Goal: Information Seeking & Learning: Learn about a topic

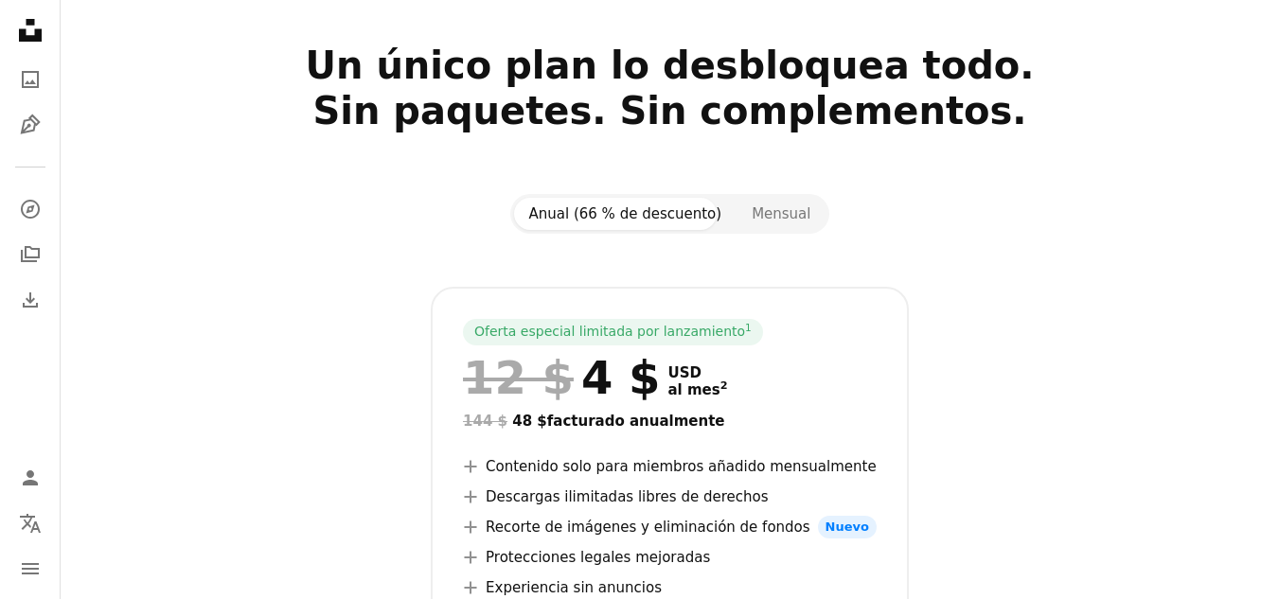
scroll to position [78, 0]
click at [740, 197] on div "Anual (66 % de descuento) Mensual" at bounding box center [670, 215] width 320 height 40
click at [748, 230] on button "Mensual" at bounding box center [781, 215] width 89 height 32
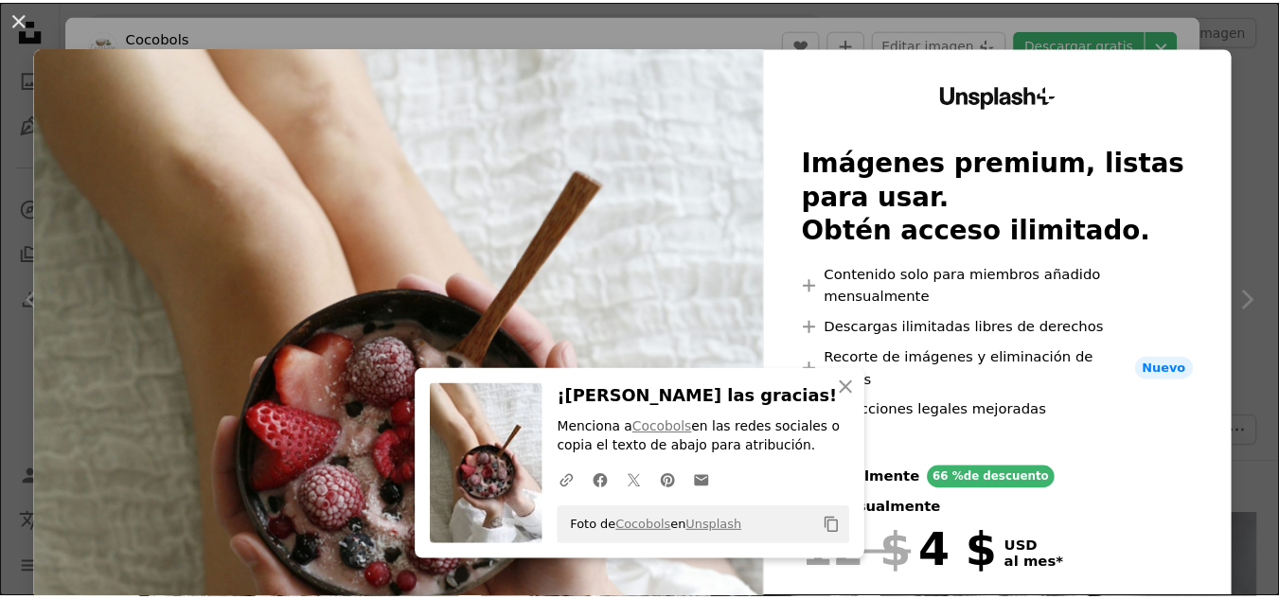
scroll to position [1384, 0]
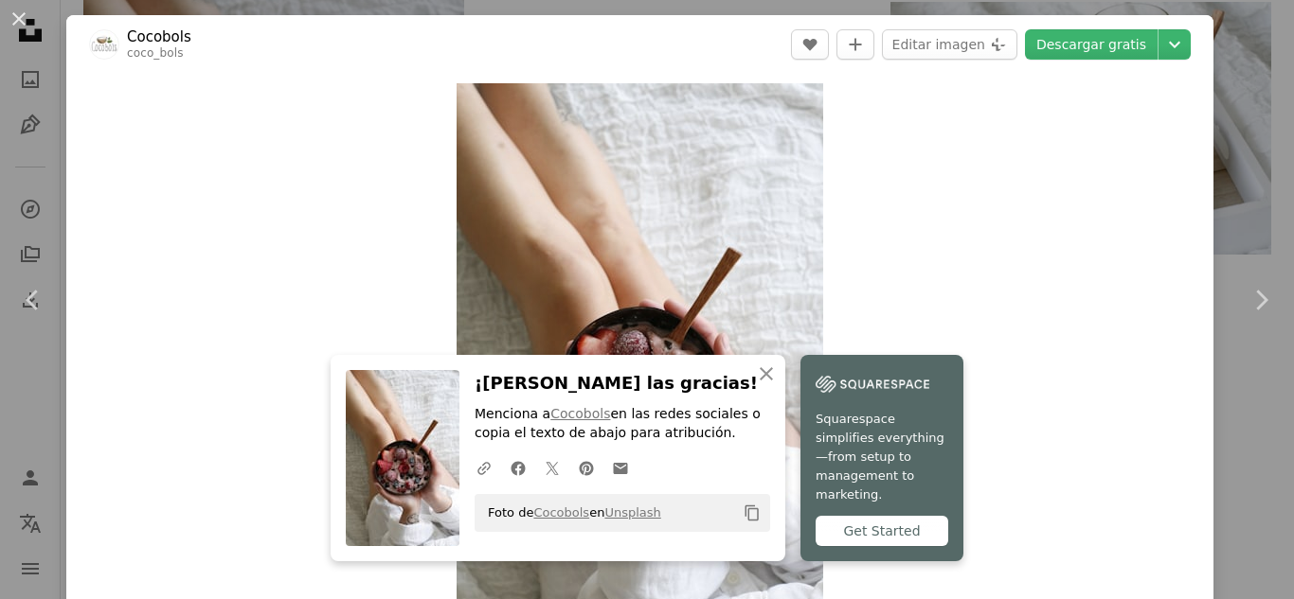
click at [1230, 45] on div "An X shape Chevron left Chevron right An X shape Cerrar ¡[PERSON_NAME] las grac…" at bounding box center [647, 299] width 1294 height 599
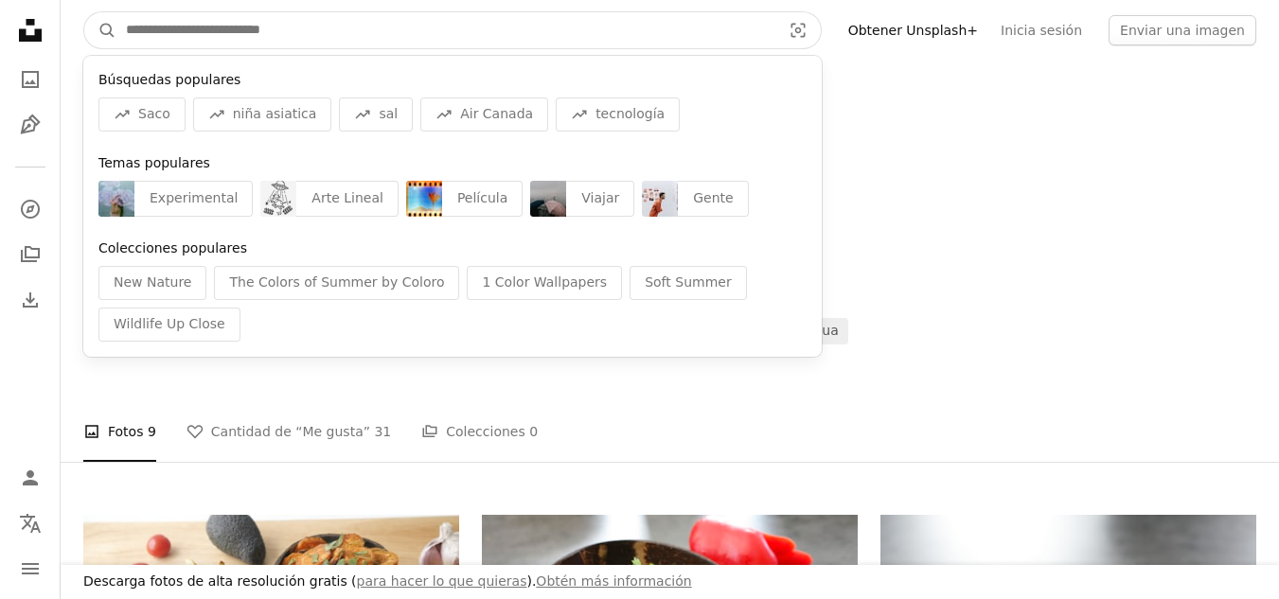
click at [176, 43] on input "Encuentra imágenes en todo el sitio" at bounding box center [445, 30] width 659 height 36
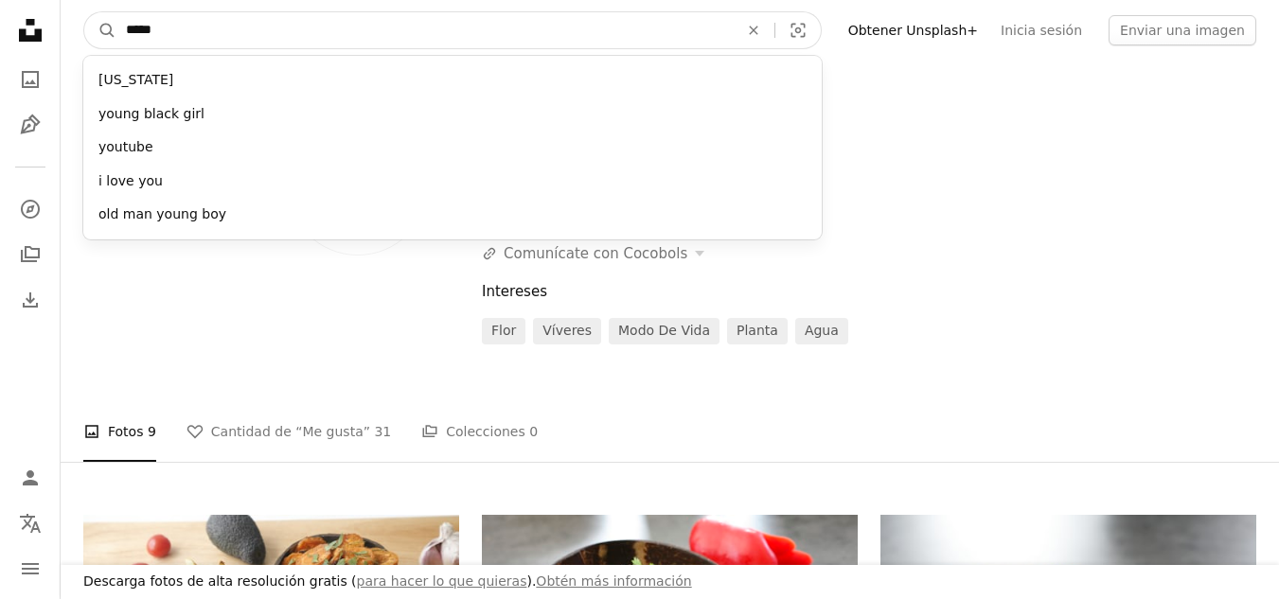
type input "*****"
click at [84, 12] on button "A magnifying glass" at bounding box center [100, 30] width 32 height 36
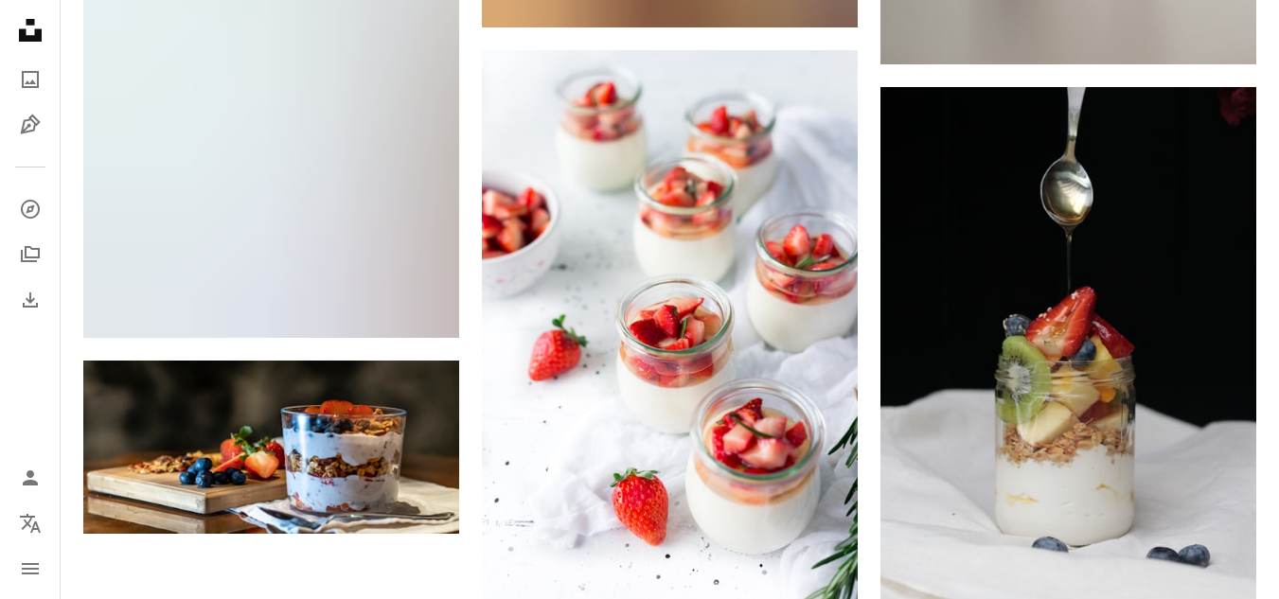
scroll to position [3373, 0]
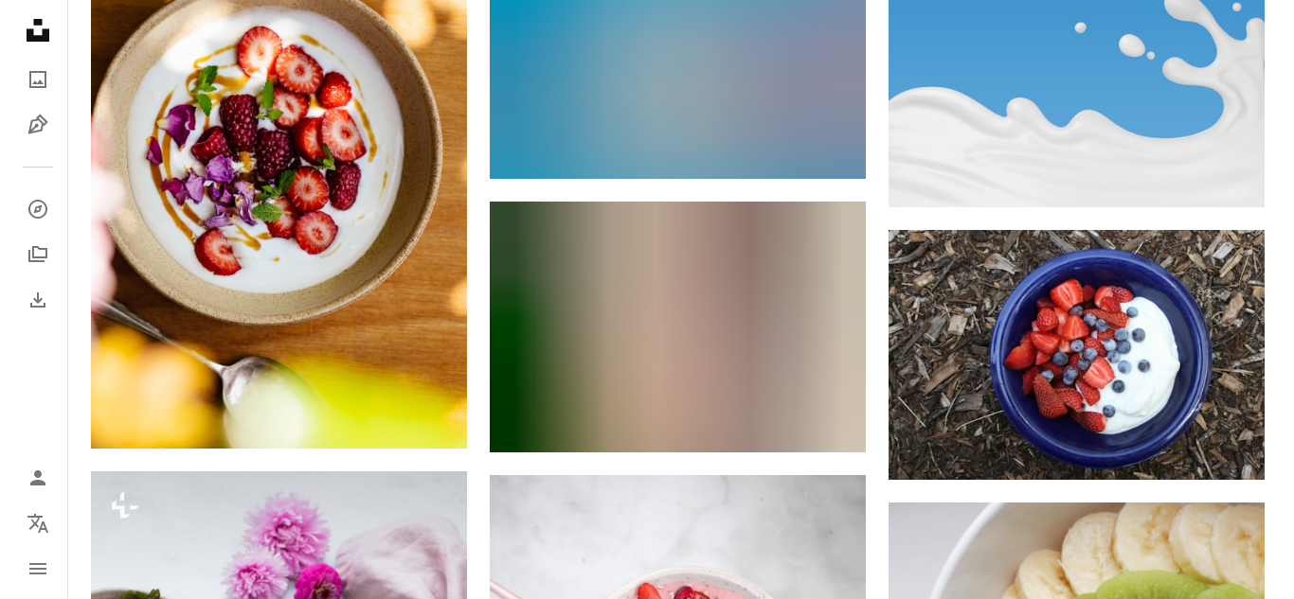
scroll to position [12028, 0]
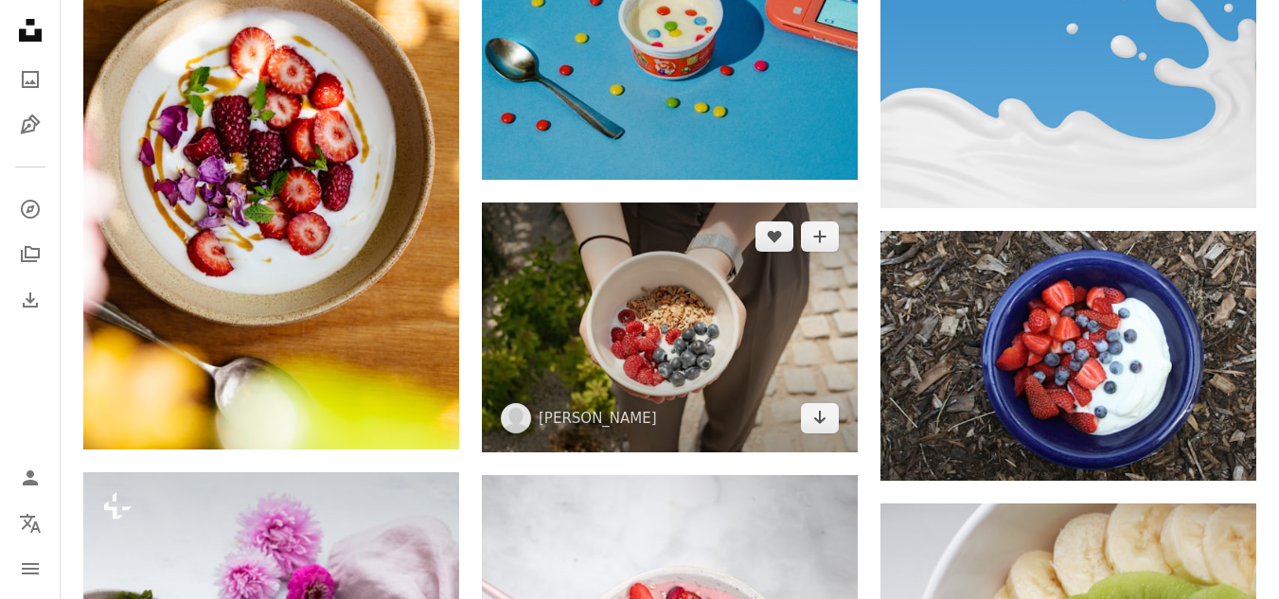
click at [705, 203] on img at bounding box center [670, 328] width 376 height 250
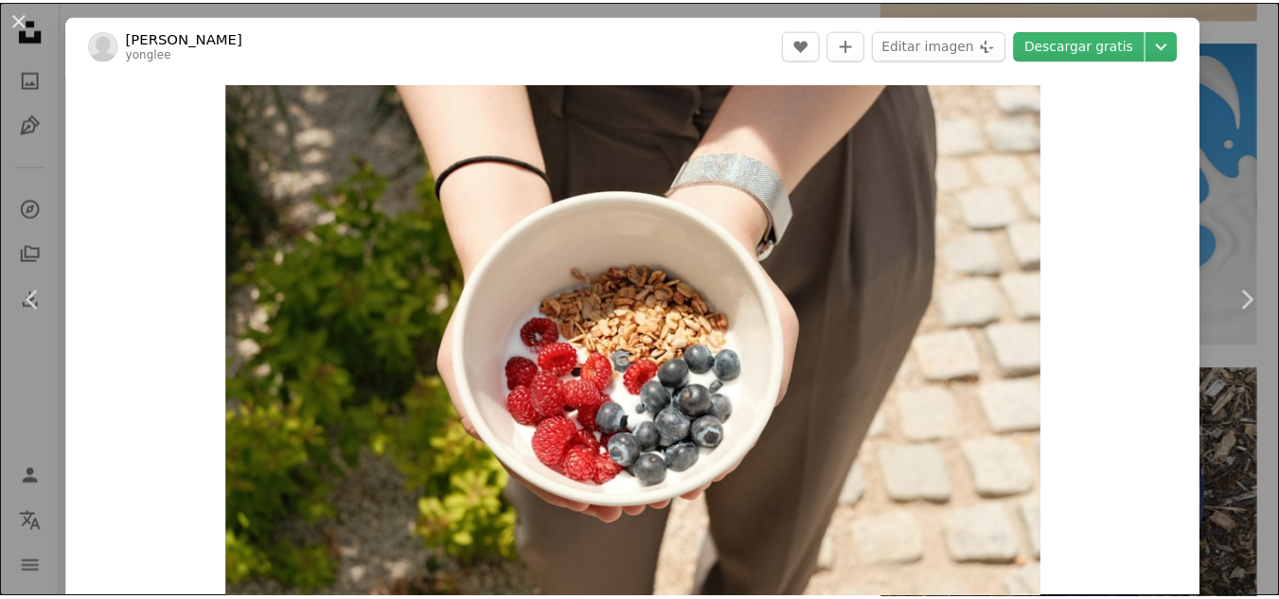
scroll to position [195, 0]
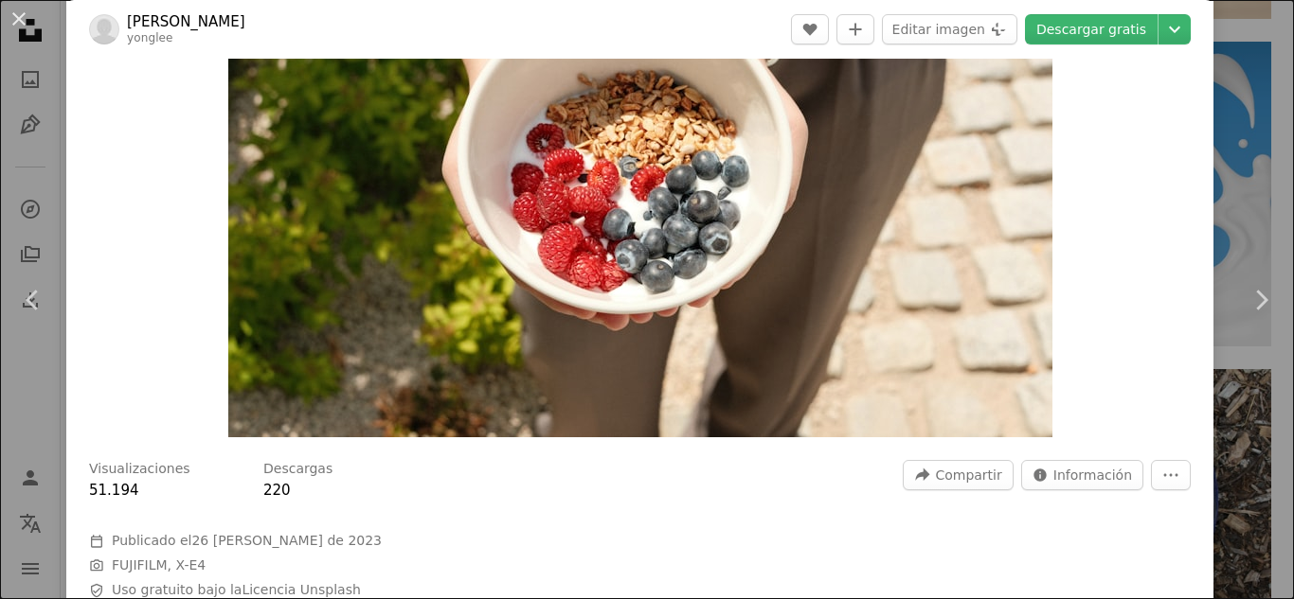
click at [1211, 73] on div "An X shape Chevron left Chevron right [PERSON_NAME] A heart A plus sign Editar …" at bounding box center [647, 299] width 1294 height 599
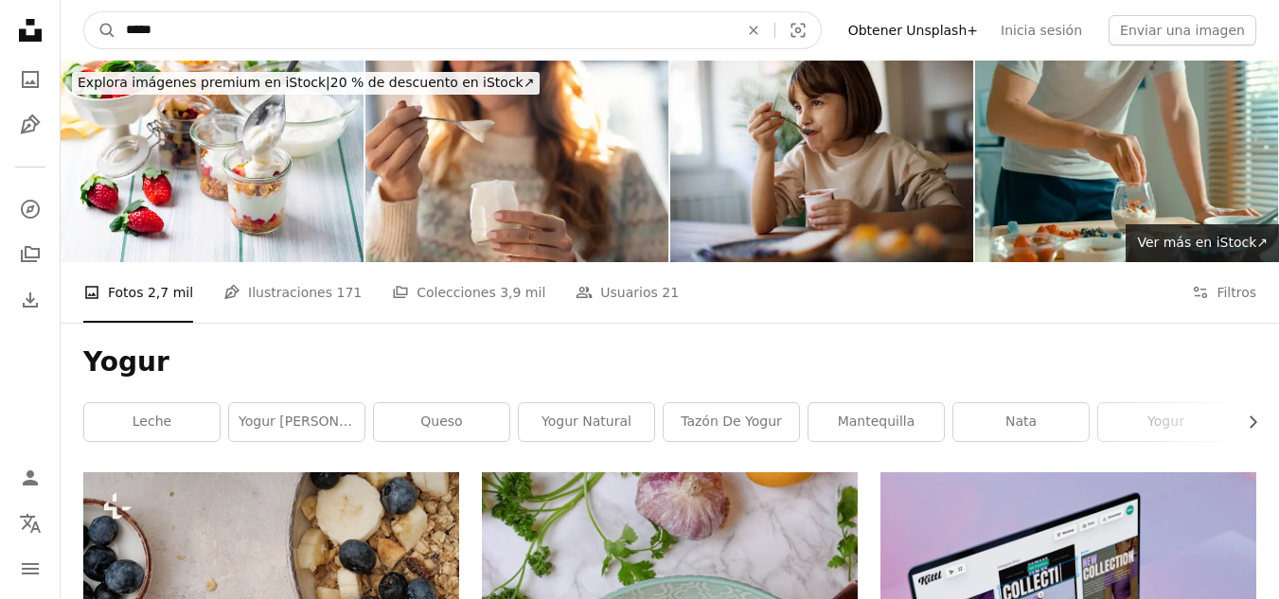
click at [510, 38] on input "*****" at bounding box center [424, 30] width 617 height 36
type input "**********"
click at [84, 12] on button "A magnifying glass" at bounding box center [100, 30] width 32 height 36
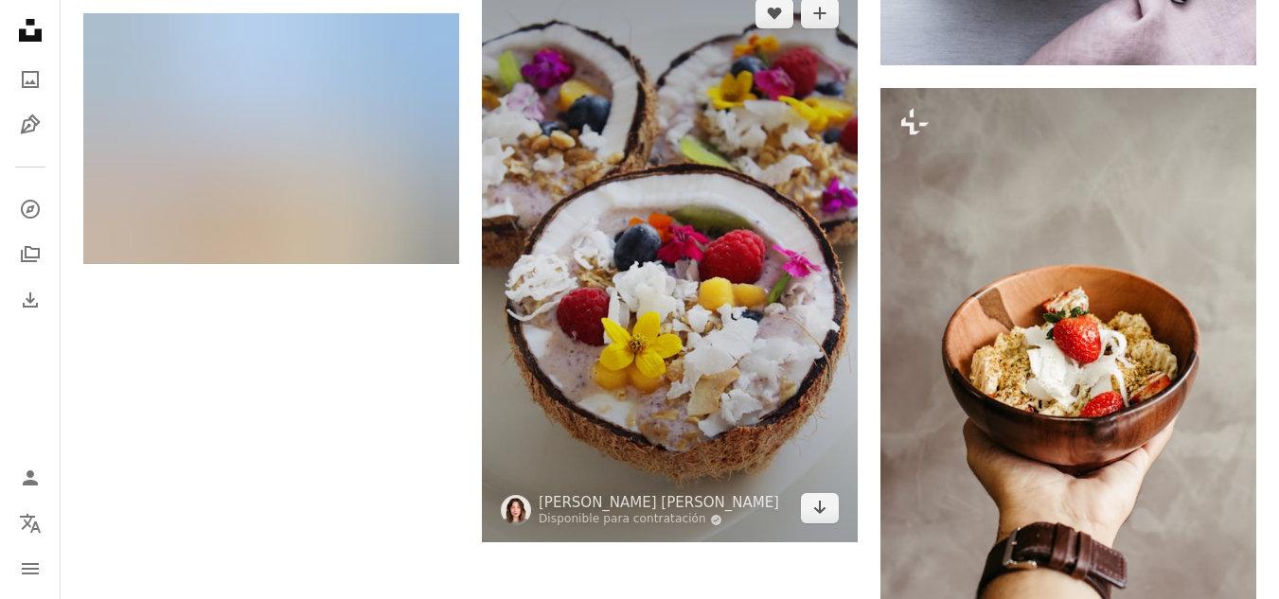
scroll to position [3270, 0]
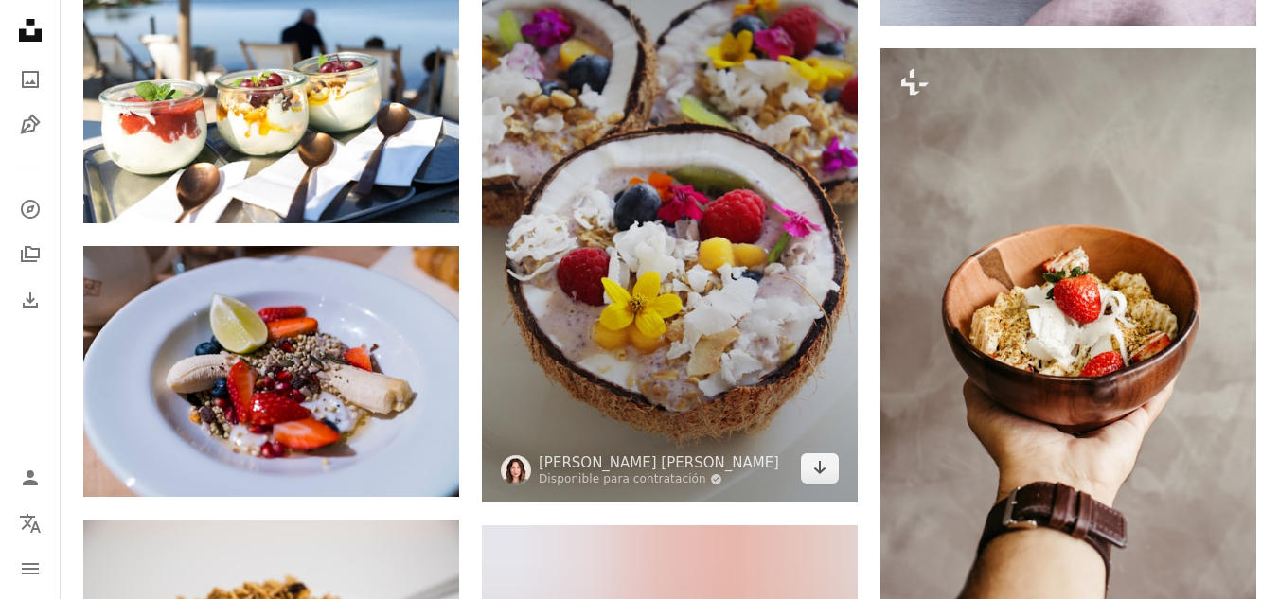
scroll to position [3116, 0]
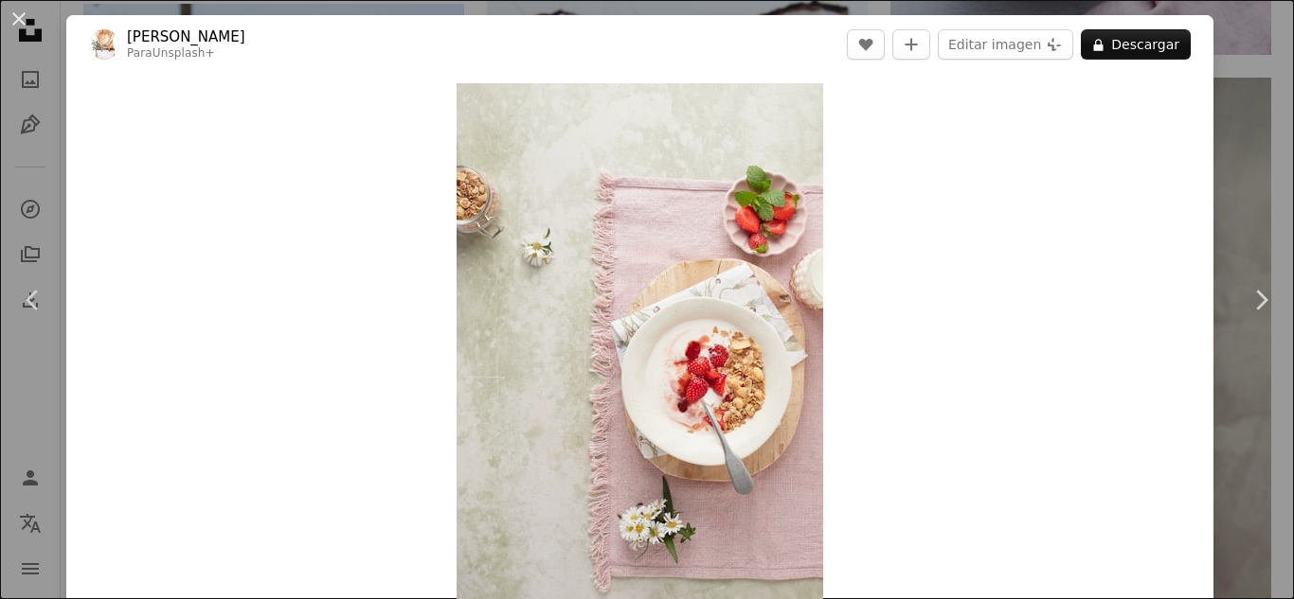
click at [1230, 152] on div "An X shape Chevron left Chevron right [PERSON_NAME] Para Unsplash+ A heart A pl…" at bounding box center [647, 299] width 1294 height 599
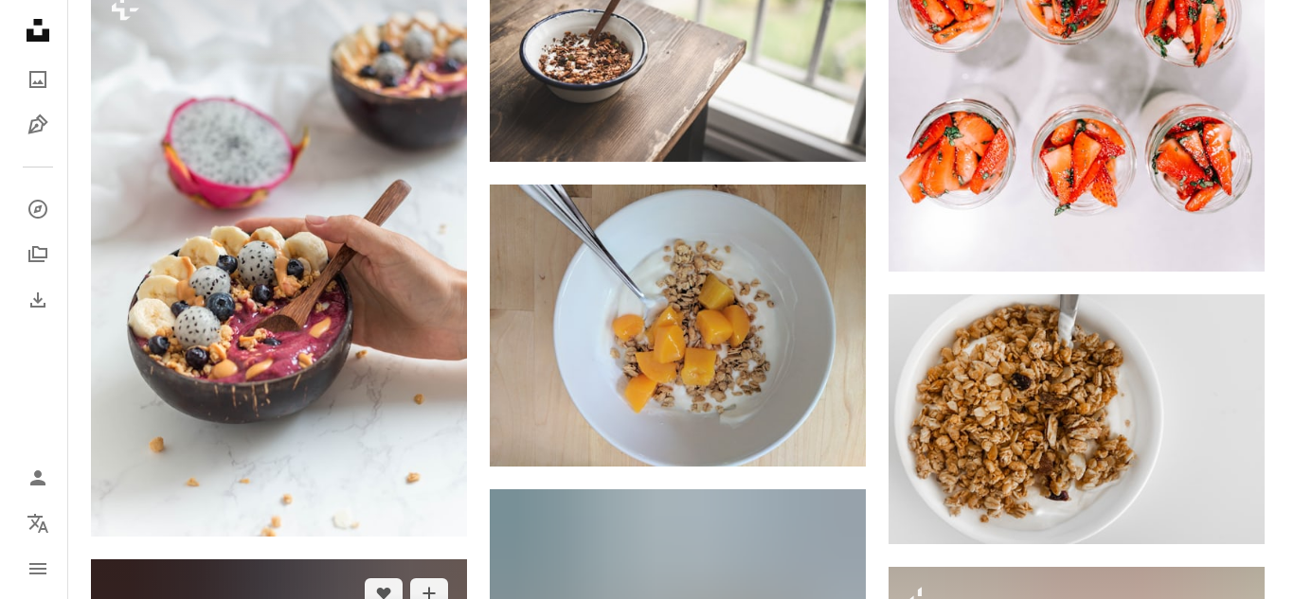
scroll to position [5338, 0]
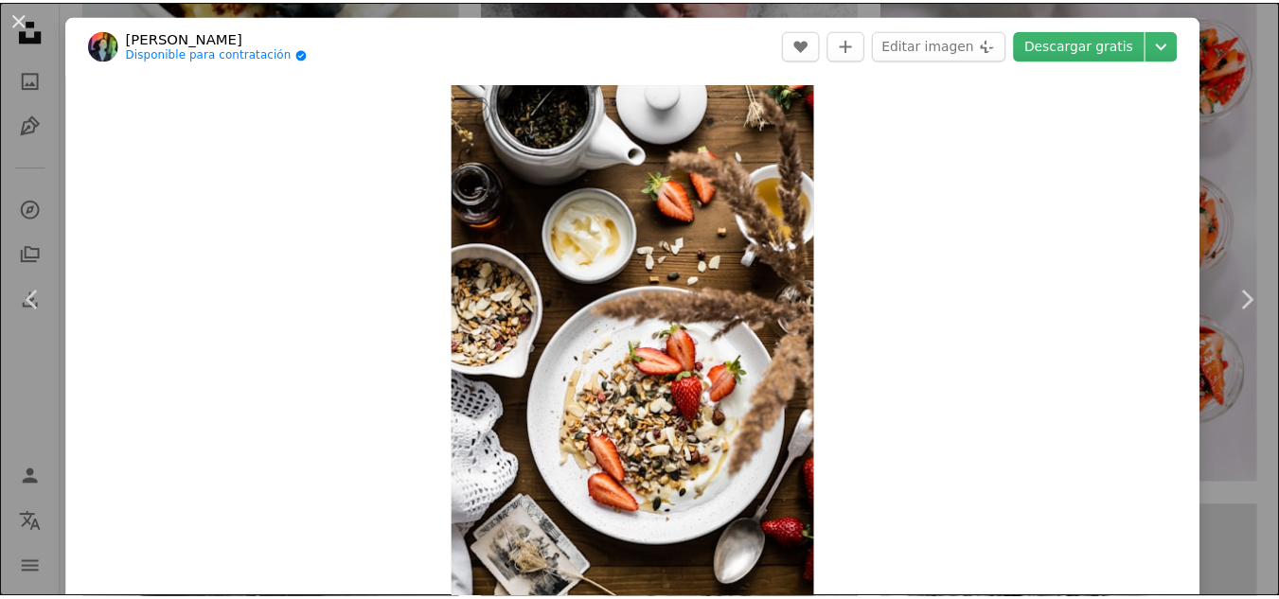
scroll to position [106, 0]
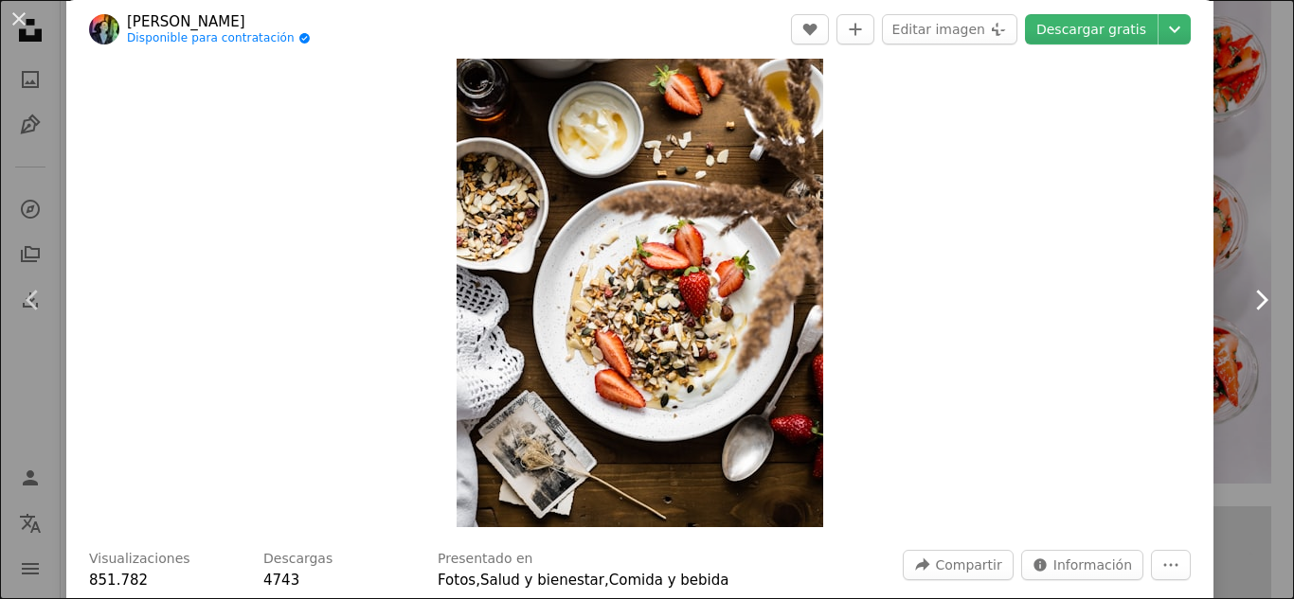
click at [1227, 210] on link "Chevron right" at bounding box center [1260, 300] width 66 height 182
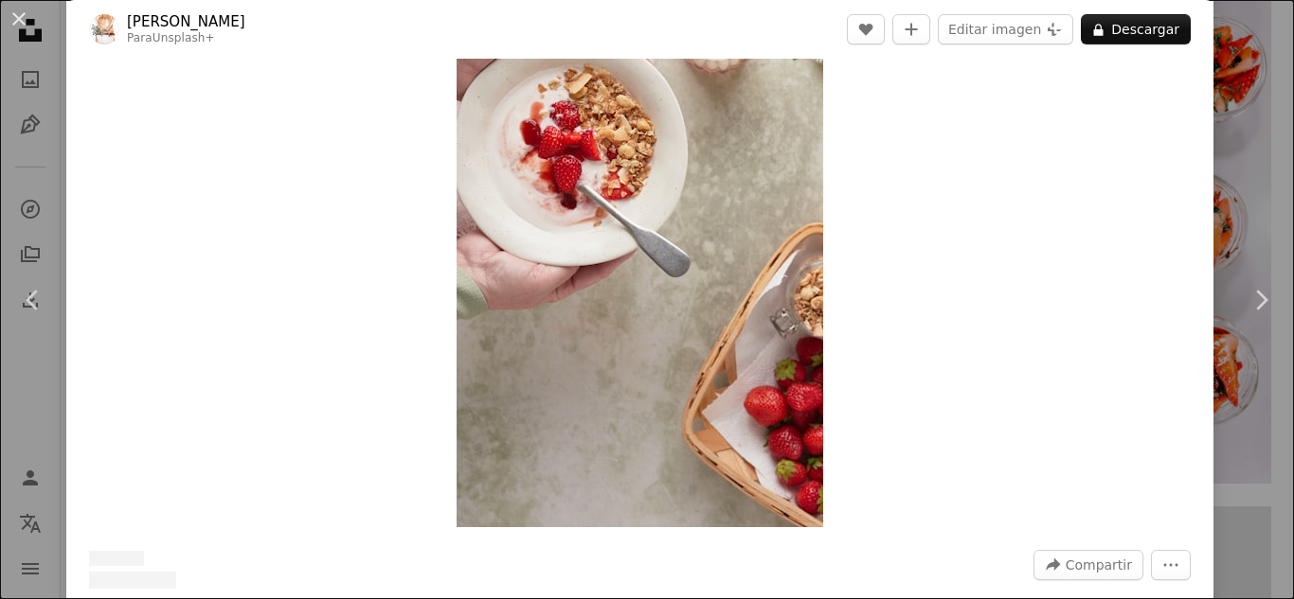
click at [1233, 92] on div "An X shape Chevron left Chevron right [PERSON_NAME] Para Unsplash+ A heart A pl…" at bounding box center [647, 299] width 1294 height 599
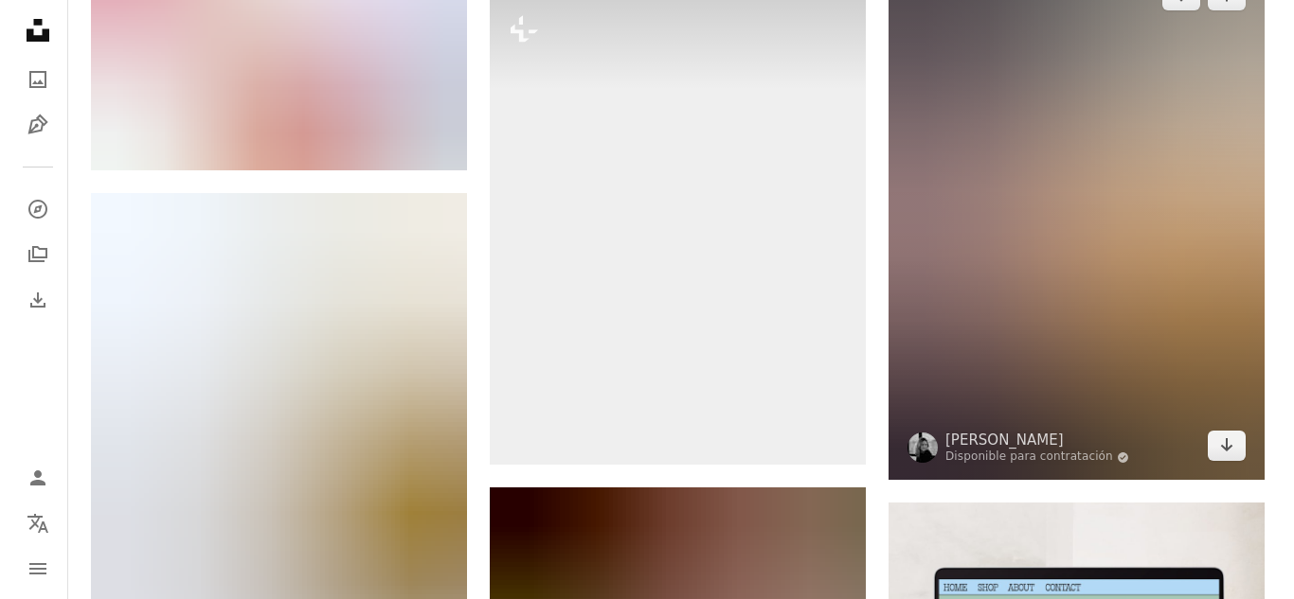
scroll to position [8604, 0]
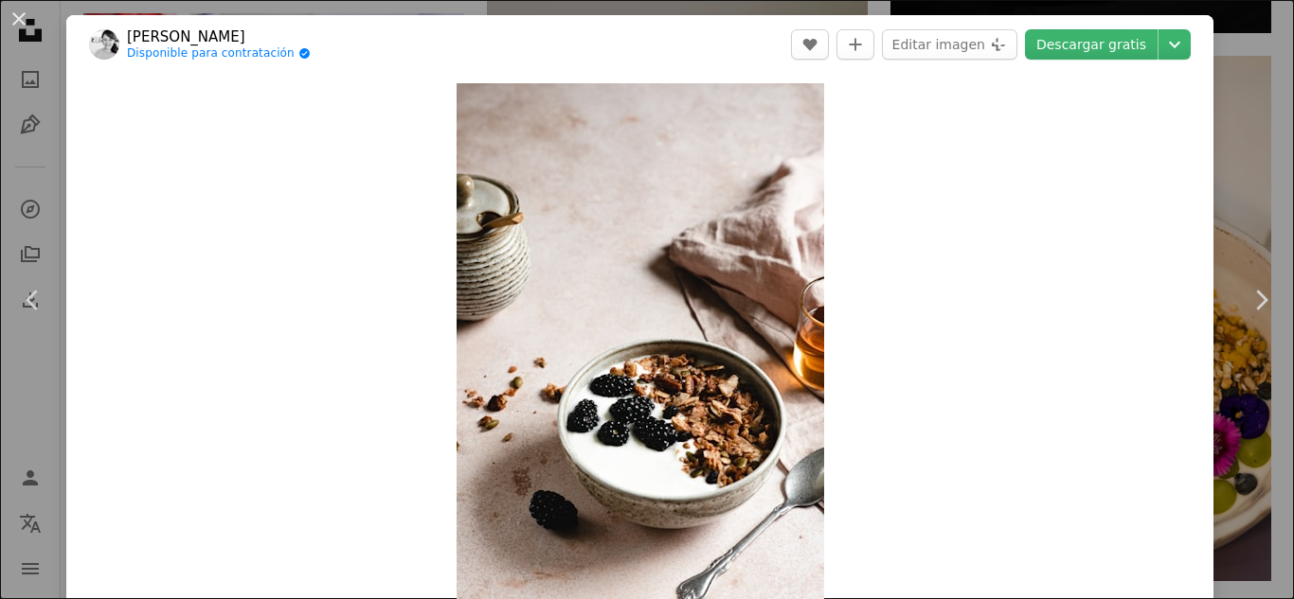
scroll to position [86, 0]
